Goal: Navigation & Orientation: Find specific page/section

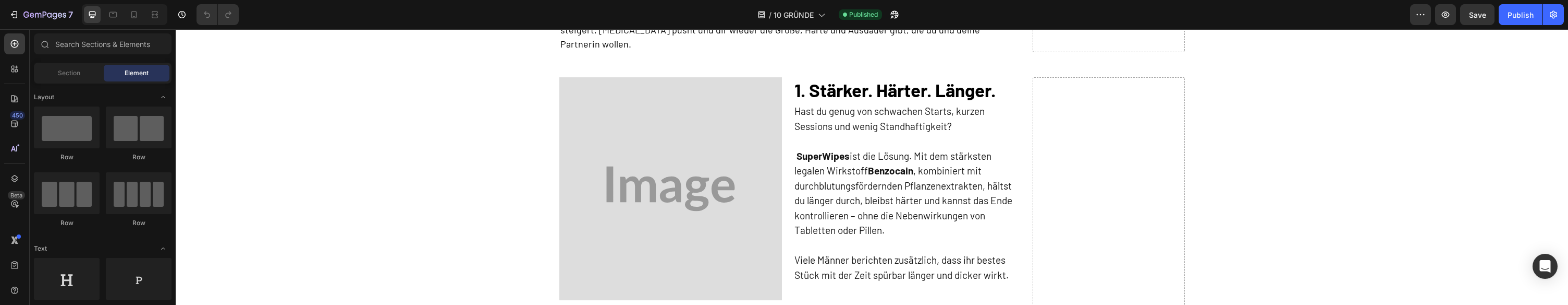
scroll to position [264, 0]
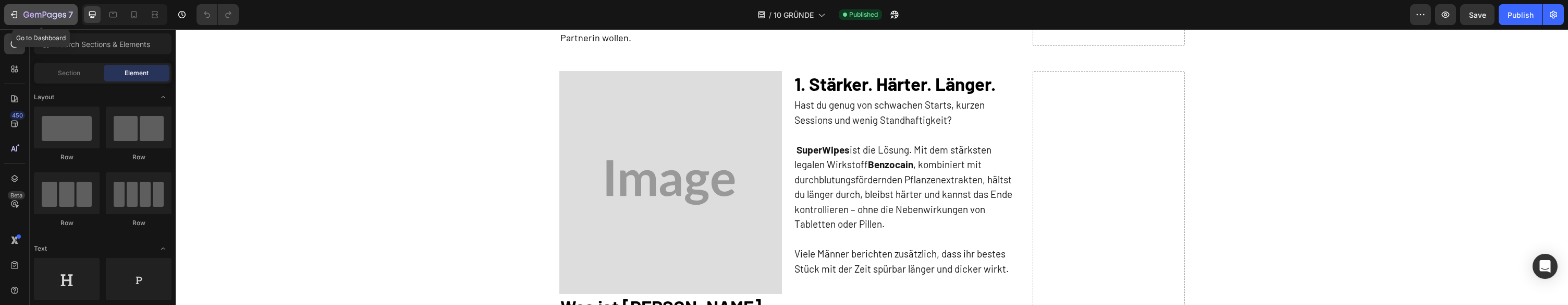
click at [19, 16] on div "7" at bounding box center [41, 14] width 64 height 12
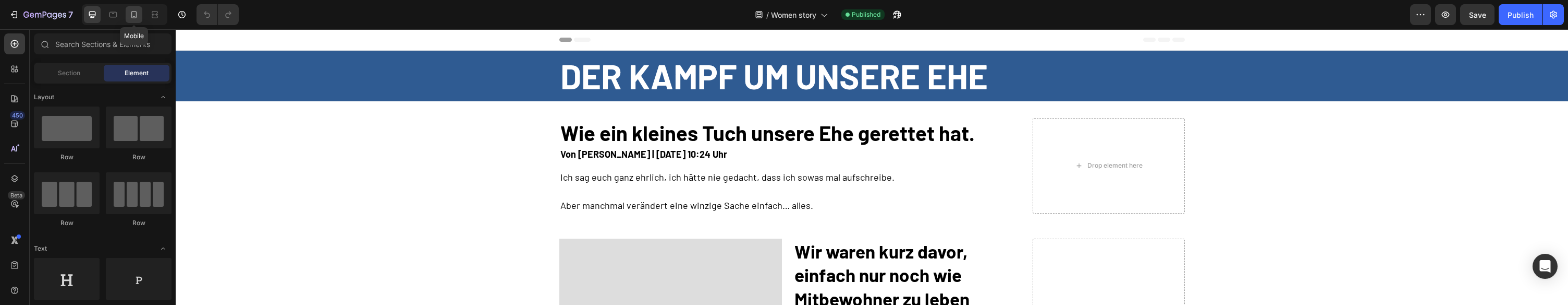
click at [134, 19] on icon at bounding box center [134, 15] width 11 height 11
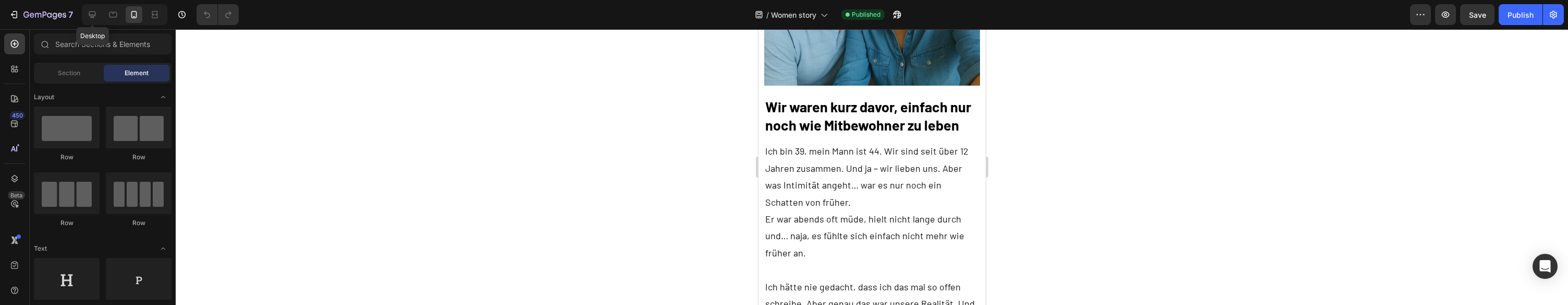
drag, startPoint x: 95, startPoint y: 15, endPoint x: 382, endPoint y: 44, distance: 288.5
click at [95, 15] on icon at bounding box center [93, 15] width 7 height 7
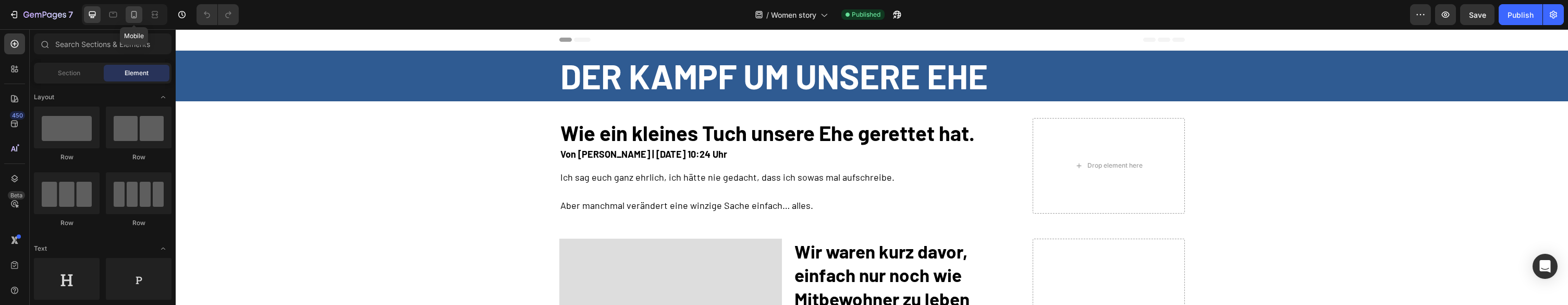
click at [128, 16] on div at bounding box center [133, 14] width 17 height 17
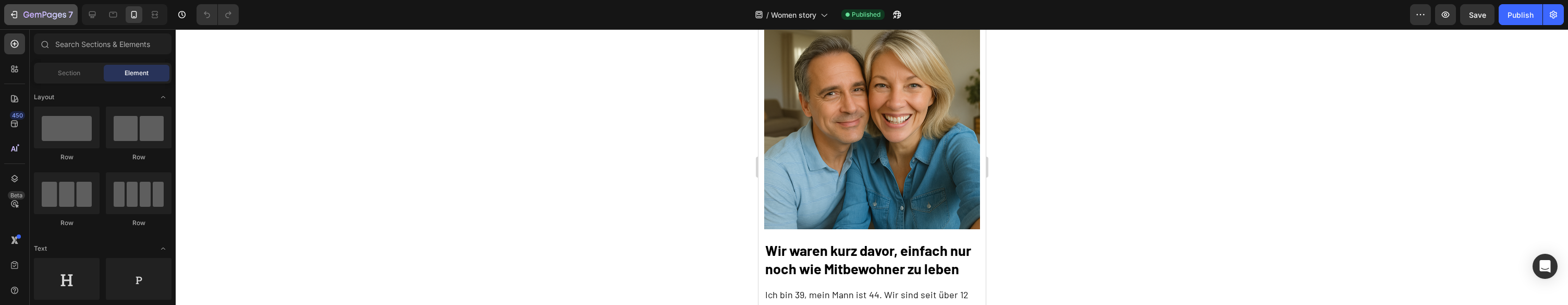
scroll to position [260, 0]
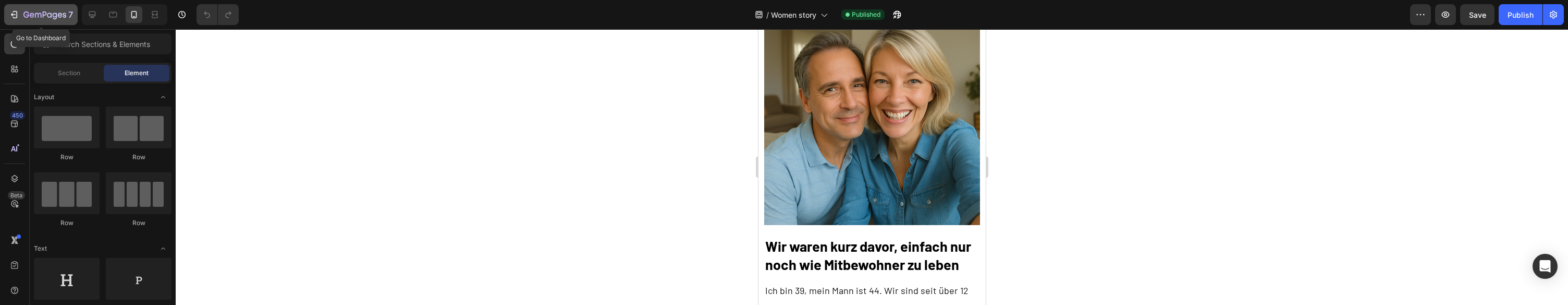
click at [35, 12] on icon "button" at bounding box center [45, 15] width 42 height 9
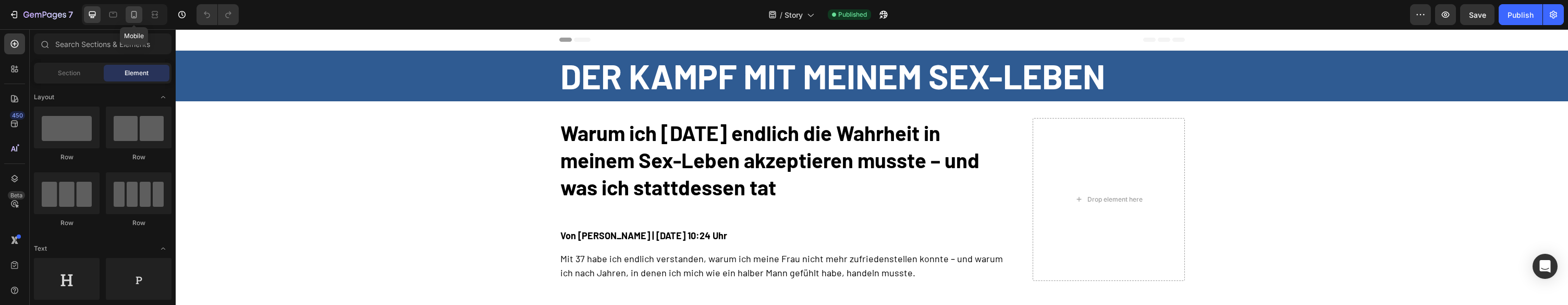
click at [137, 11] on icon at bounding box center [134, 15] width 11 height 11
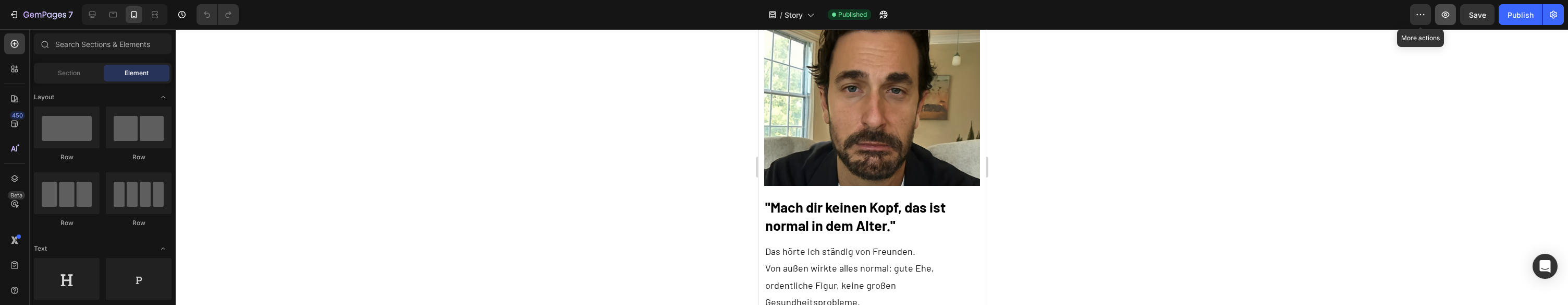
scroll to position [372, 0]
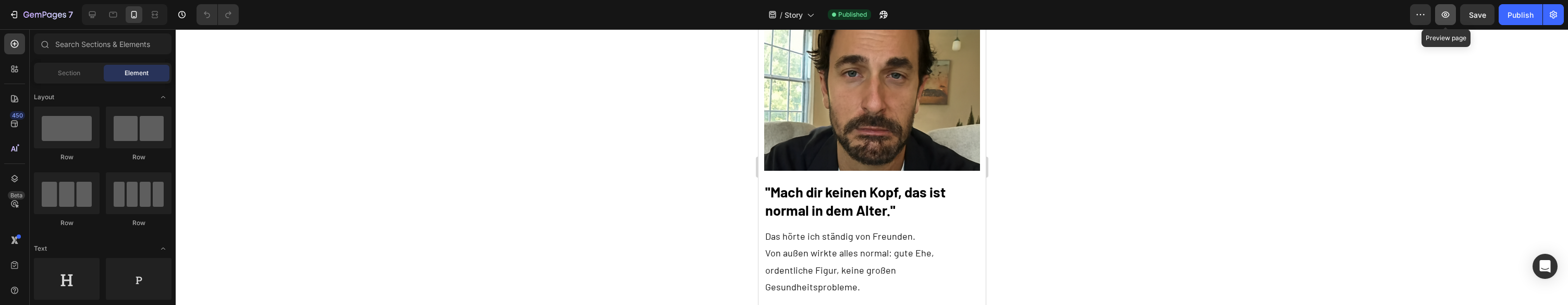
click at [1445, 15] on icon "button" at bounding box center [1445, 14] width 8 height 6
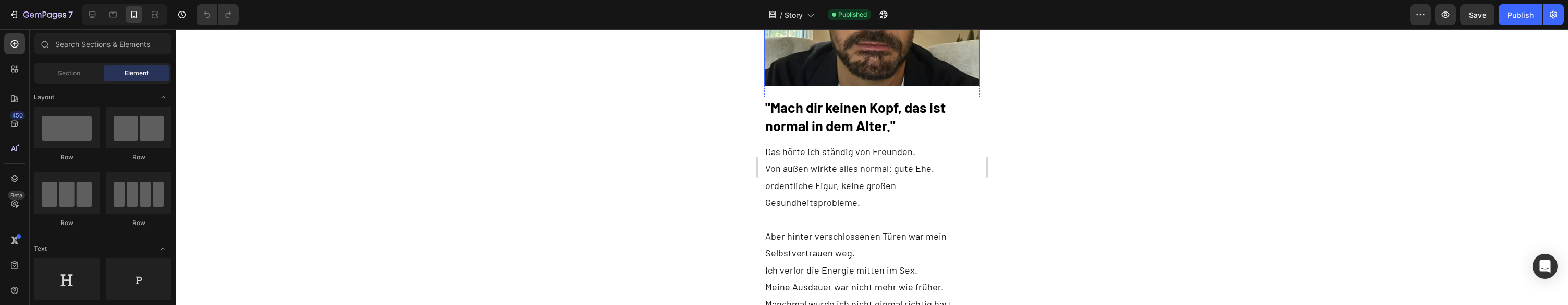
scroll to position [459, 0]
click at [4, 19] on div "7" at bounding box center [39, 15] width 78 height 21
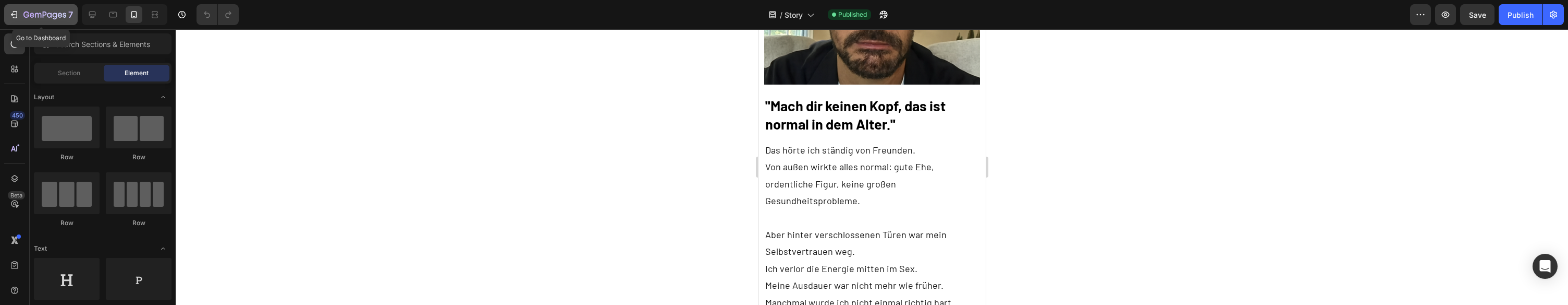
click at [17, 15] on icon "button" at bounding box center [14, 15] width 11 height 11
